Goal: Task Accomplishment & Management: Manage account settings

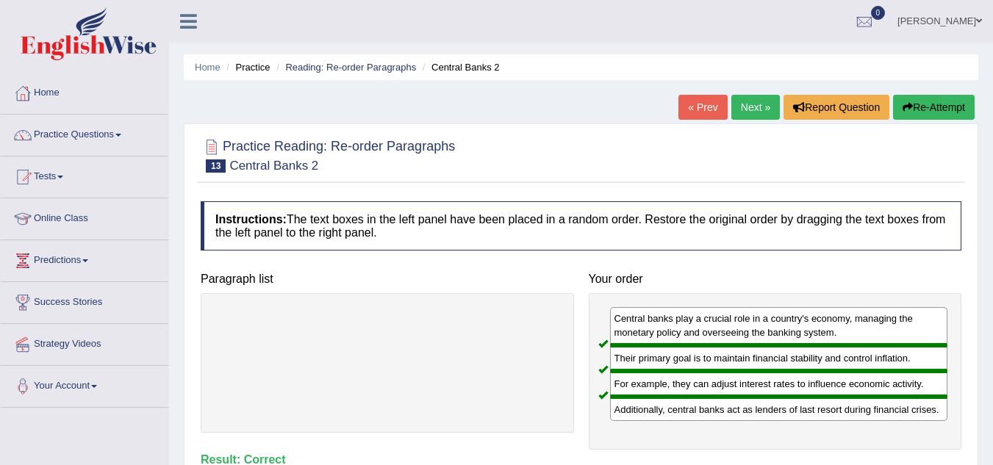
scroll to position [59, 0]
